Goal: Task Accomplishment & Management: Manage account settings

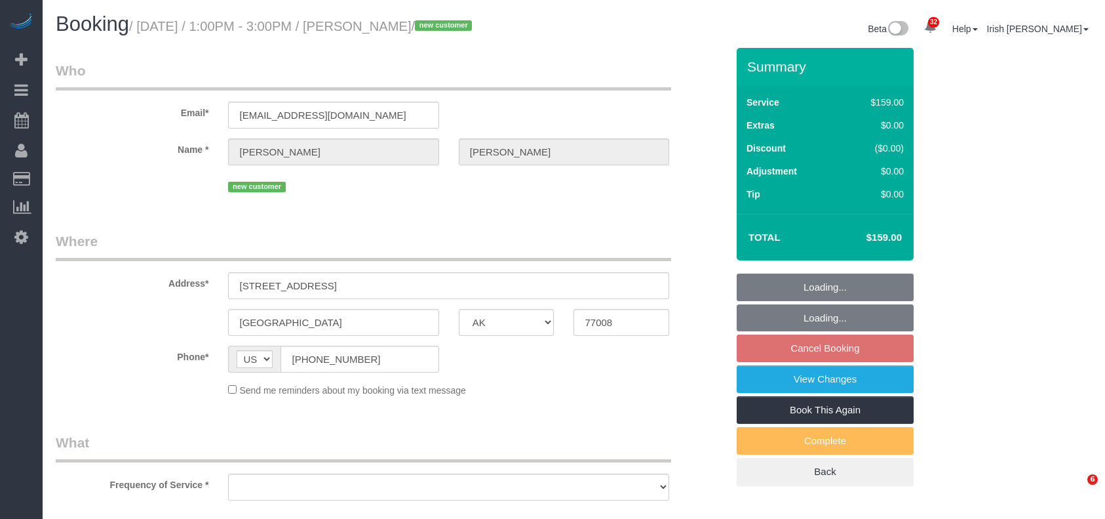
select select "[GEOGRAPHIC_DATA]"
select select "3"
select select "object:14897"
select select "string:fspay-c77cbc4a-ec4f-45fa-a85d-f5b31338e36b"
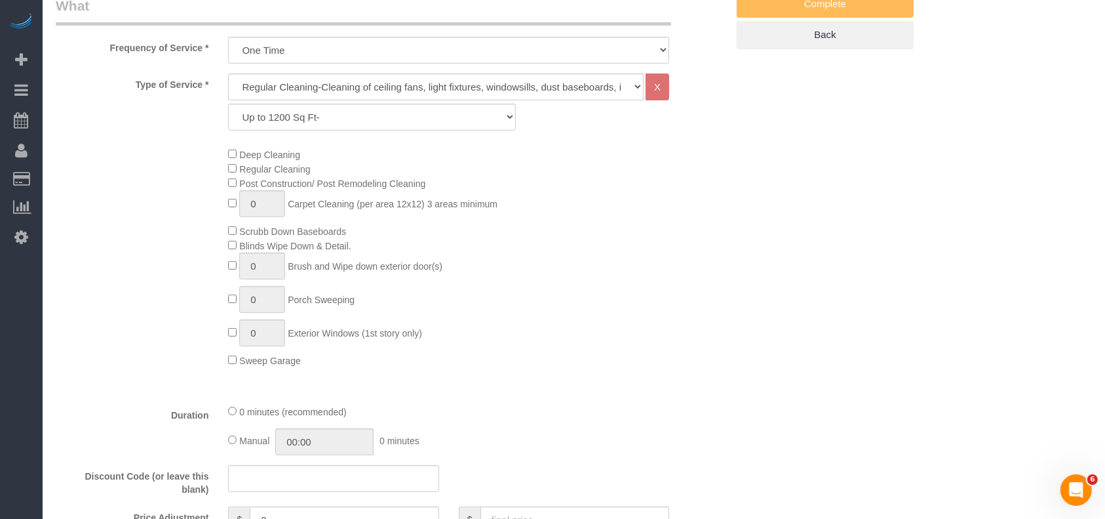
select select "object:14898"
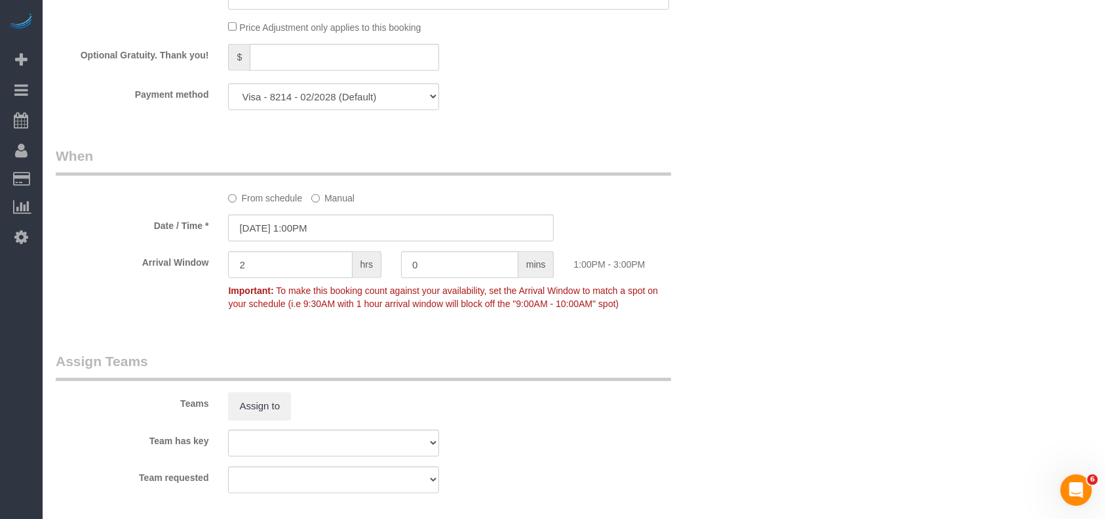
scroll to position [1414, 0]
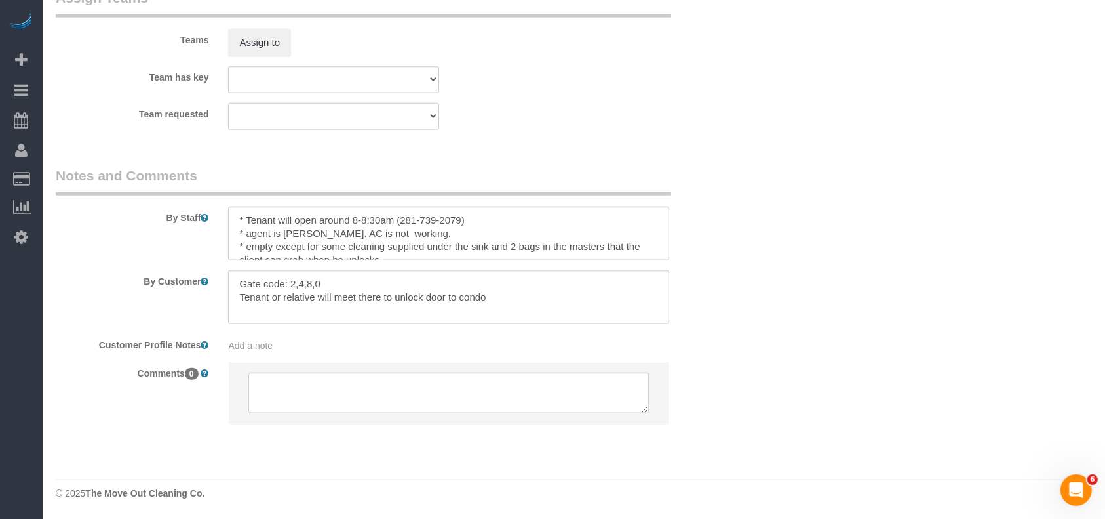
click at [102, 349] on label "Customer Profile Notes" at bounding box center [132, 343] width 172 height 18
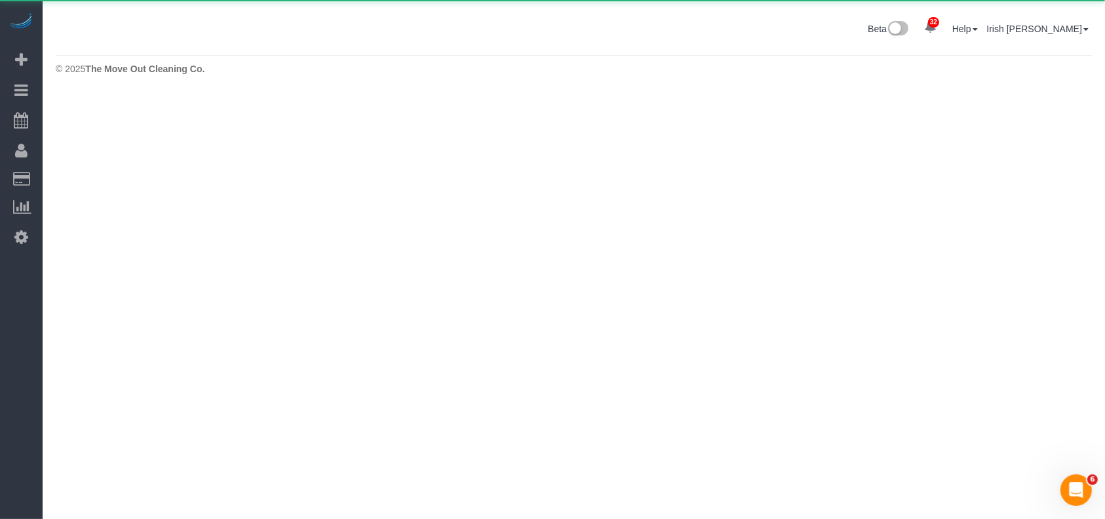
scroll to position [0, 0]
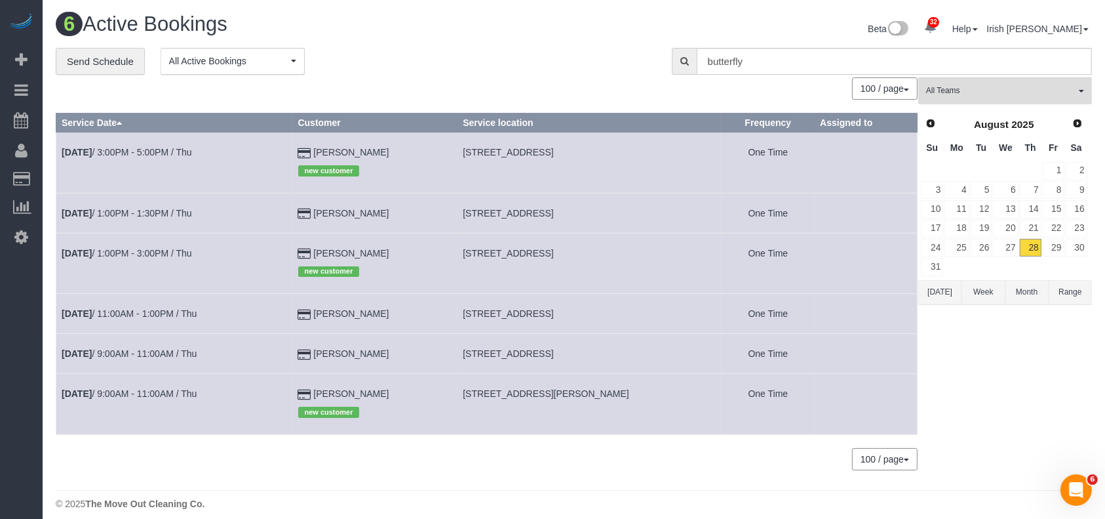
click at [937, 294] on button "[DATE]" at bounding box center [940, 292] width 43 height 24
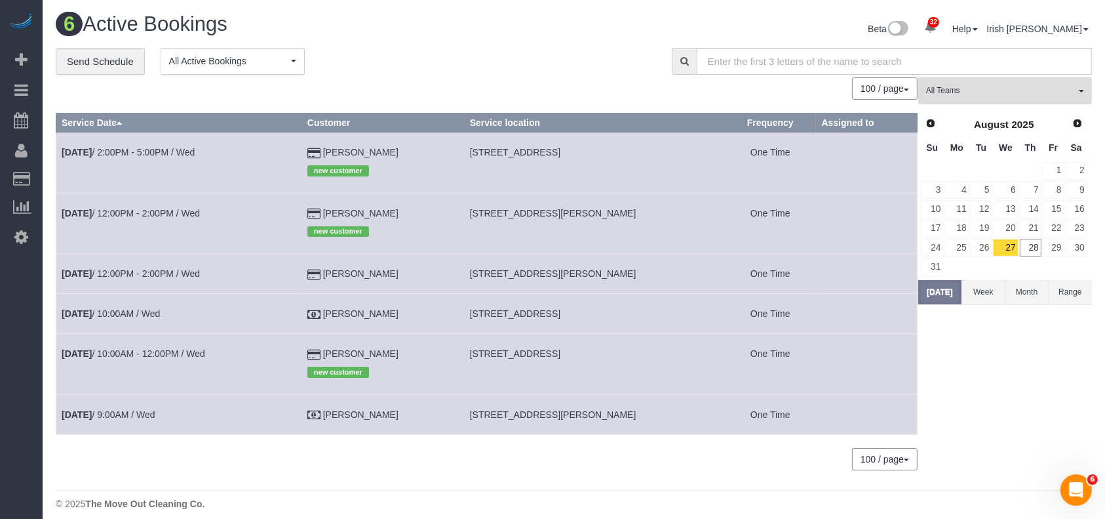
click at [533, 353] on span "[STREET_ADDRESS]" at bounding box center [515, 353] width 90 height 10
copy tr "[STREET_ADDRESS]"
drag, startPoint x: 0, startPoint y: 428, endPoint x: 50, endPoint y: 28, distance: 402.4
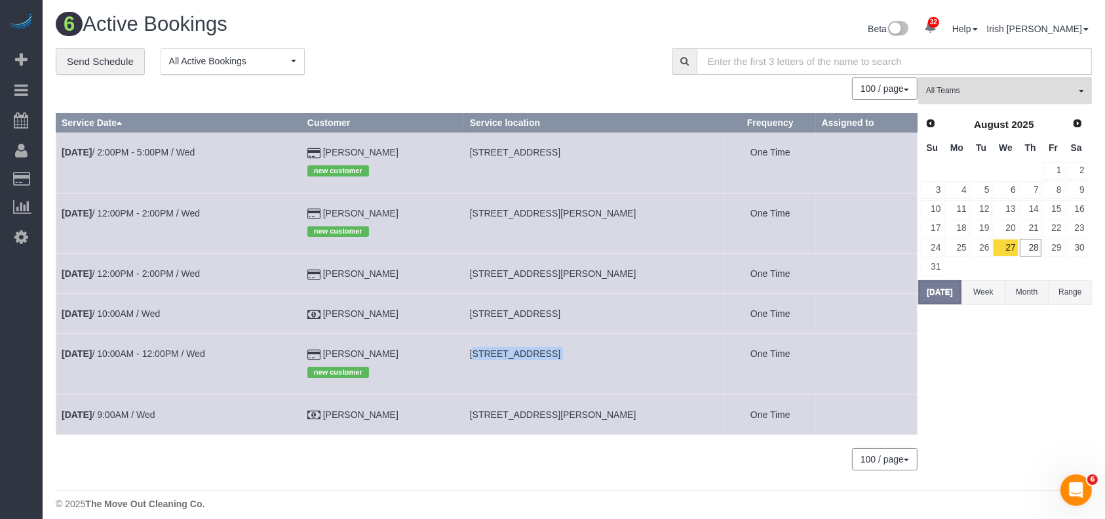
click at [0, 428] on div "32 Beta Your Notifications You have 0 alerts × You have 2 to charge for [DATE] …" at bounding box center [21, 259] width 43 height 519
